Goal: Find specific page/section: Find specific page/section

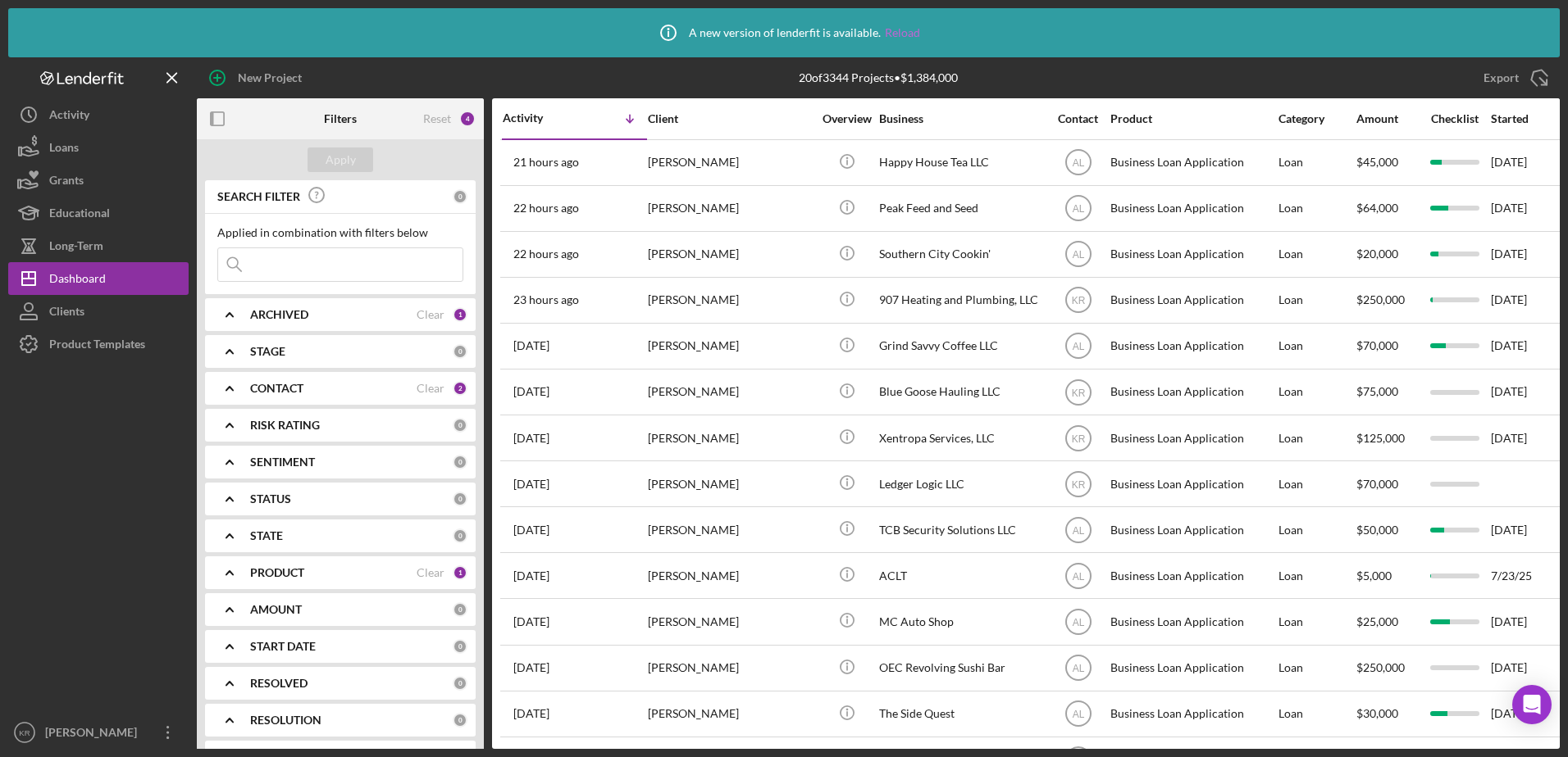
click at [903, 33] on link "Reload" at bounding box center [903, 33] width 35 height 13
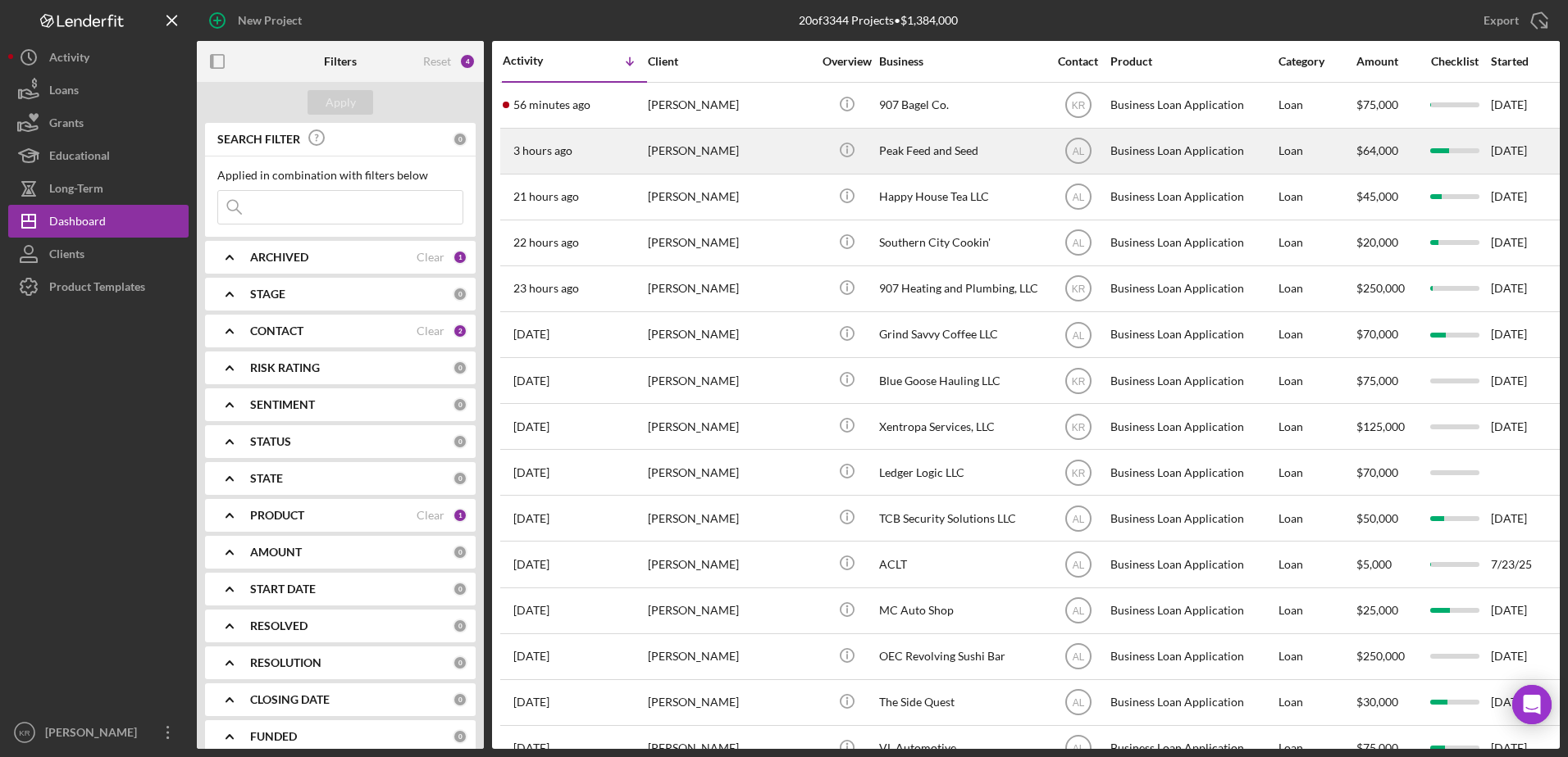
click at [775, 166] on div "[PERSON_NAME]" at bounding box center [729, 152] width 164 height 44
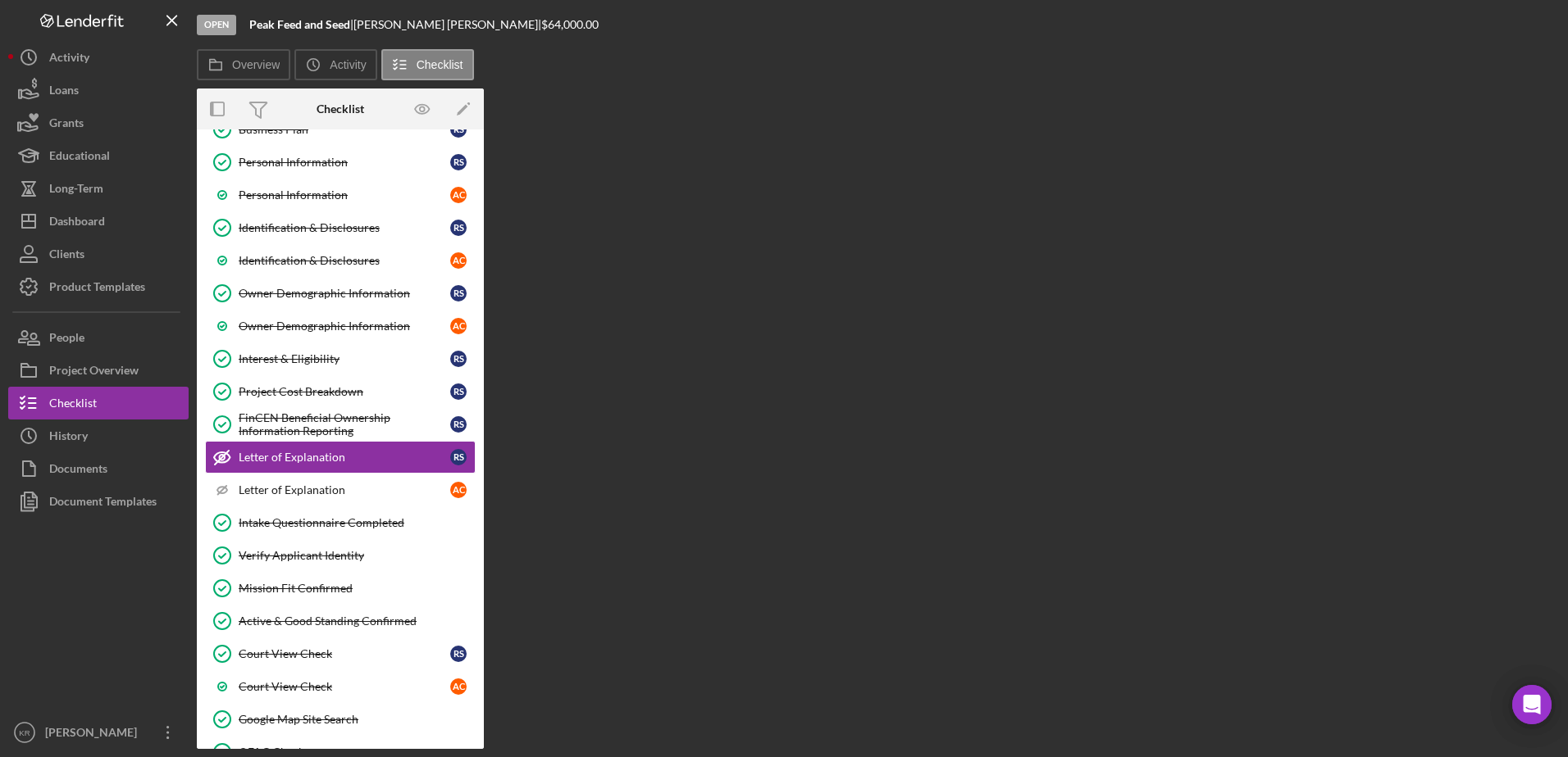
scroll to position [145, 0]
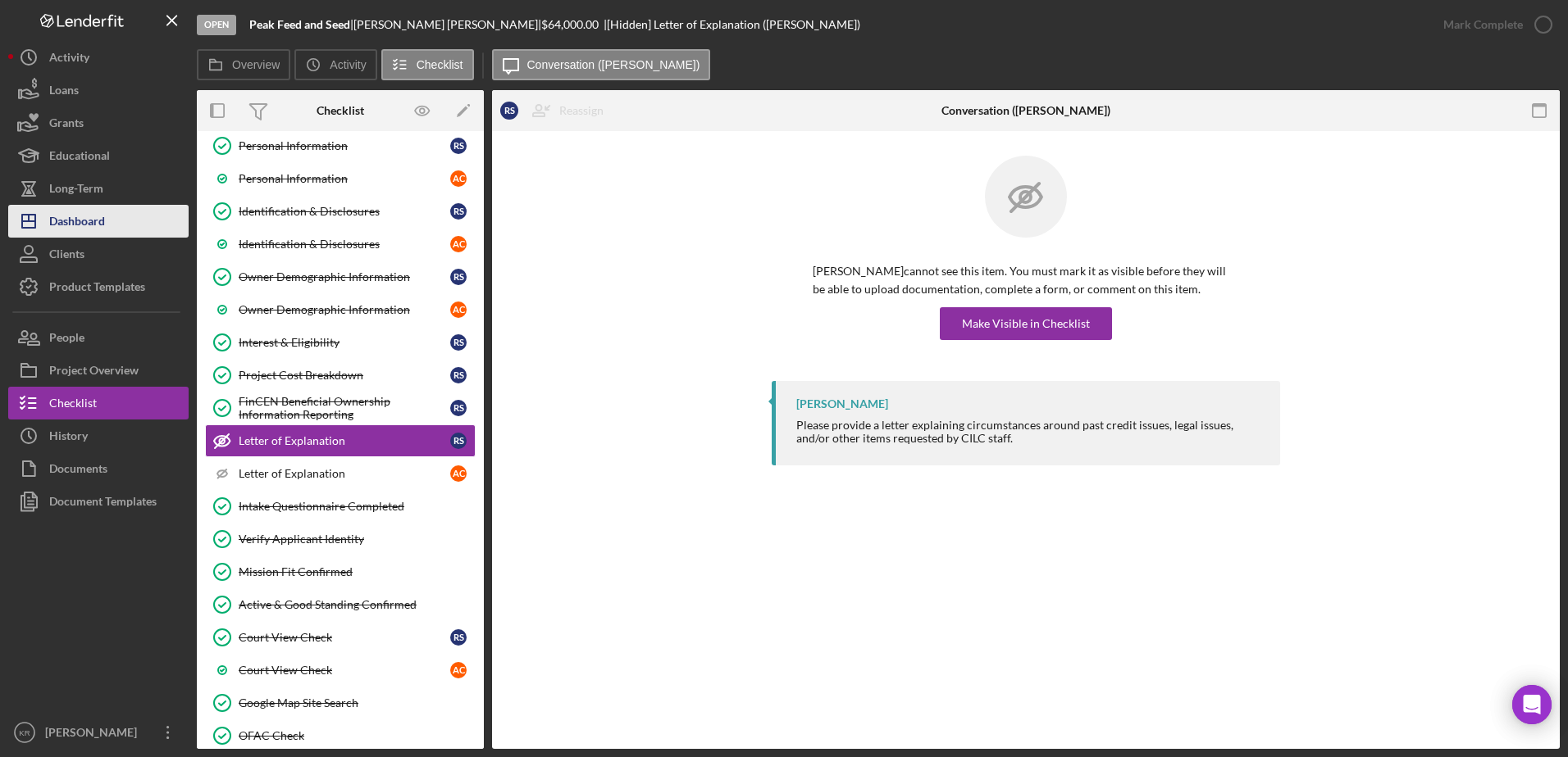
click at [126, 234] on button "Icon/Dashboard Dashboard" at bounding box center [99, 221] width 180 height 33
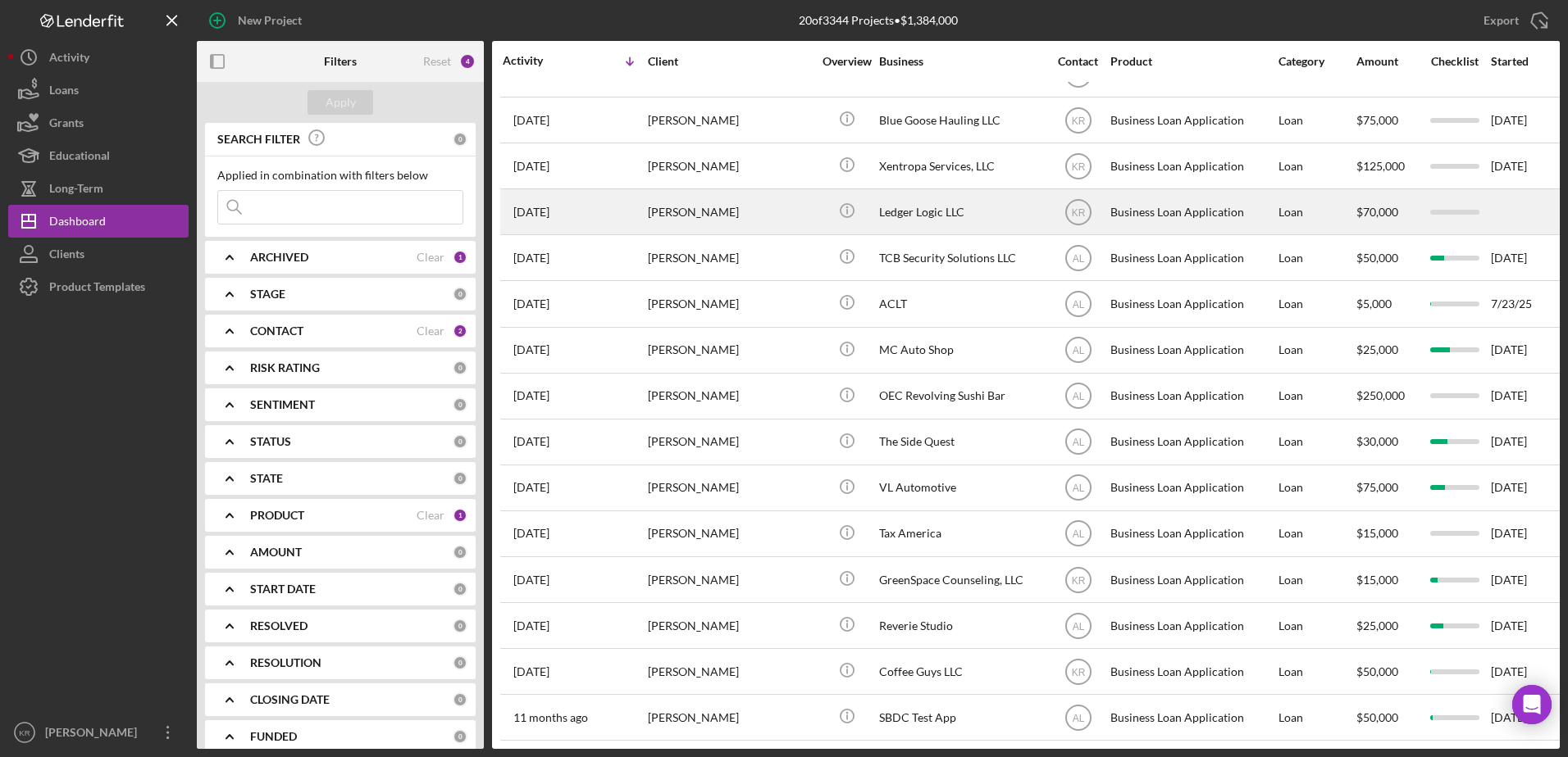
scroll to position [273, 0]
